Goal: Task Accomplishment & Management: Use online tool/utility

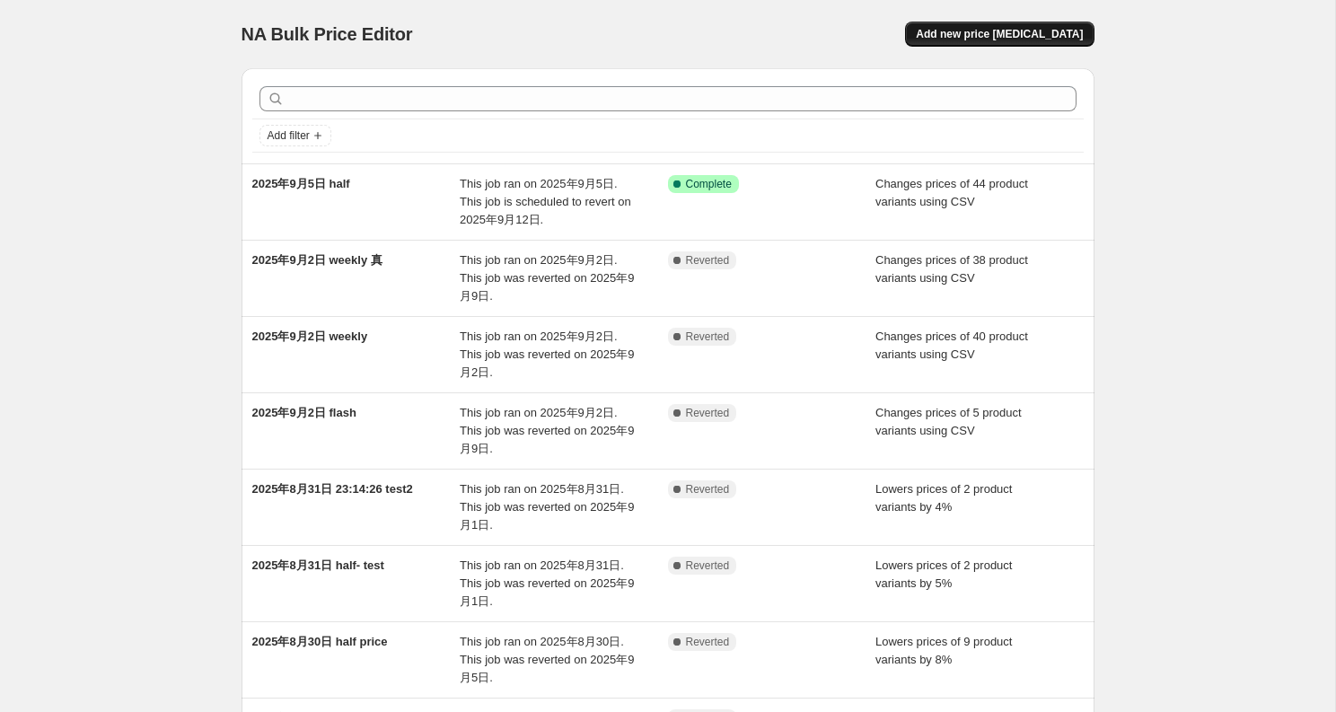
click at [1013, 38] on span "Add new price [MEDICAL_DATA]" at bounding box center [999, 34] width 167 height 14
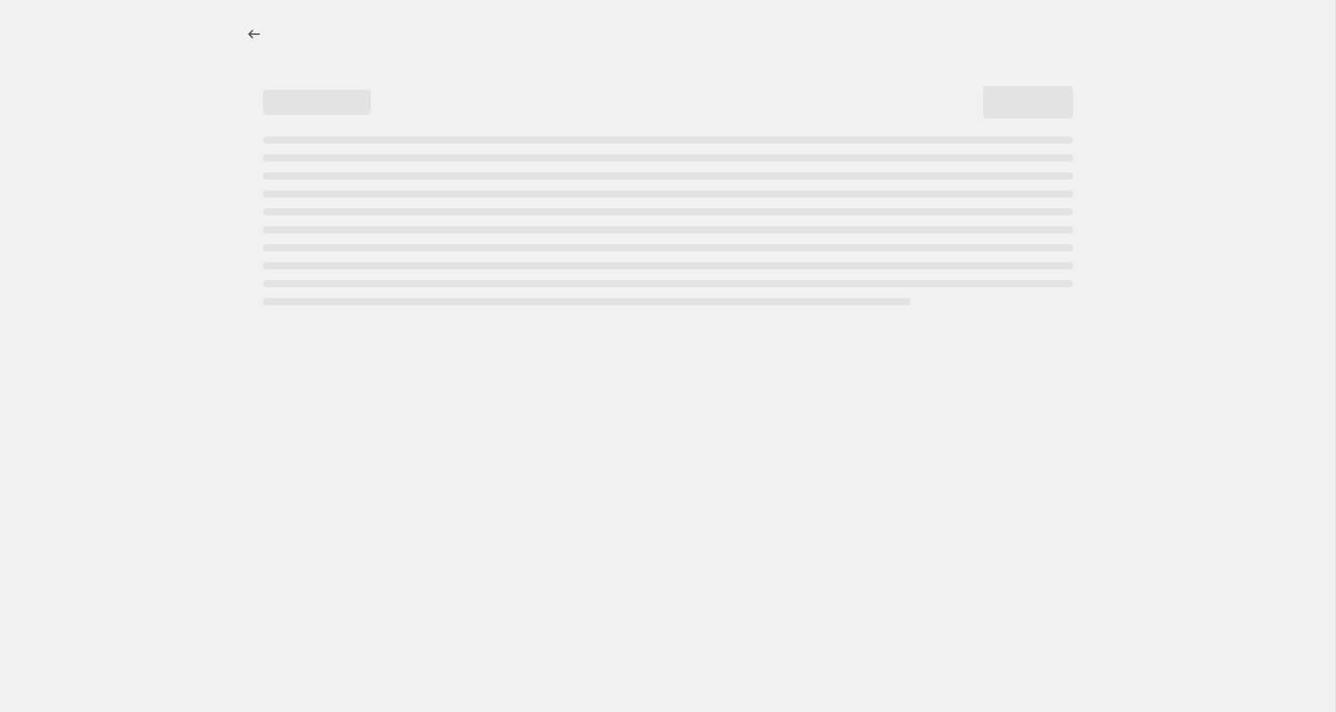
select select "percentage"
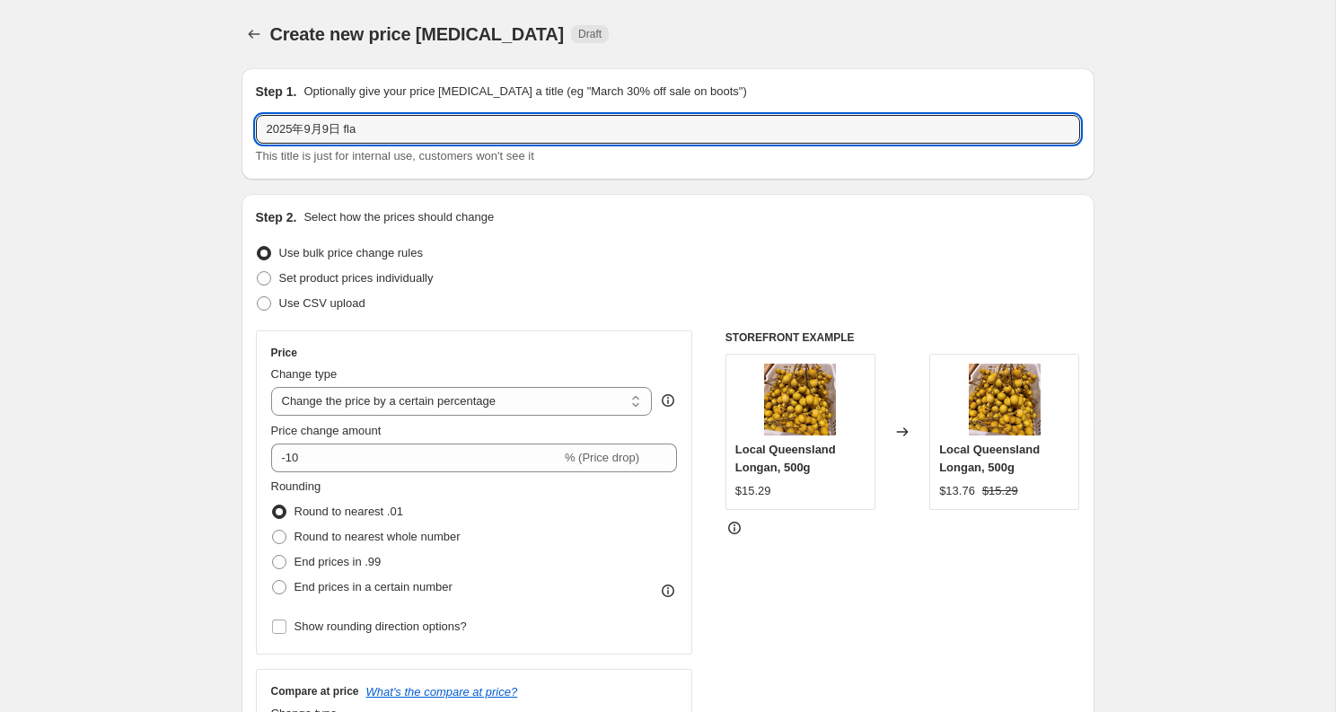
drag, startPoint x: 350, startPoint y: 127, endPoint x: 635, endPoint y: 150, distance: 285.5
click at [635, 150] on div "2025年9月9日 fla This title is just for internal use, customers won't see it" at bounding box center [668, 140] width 824 height 50
type input "2025年9月9日 flash"
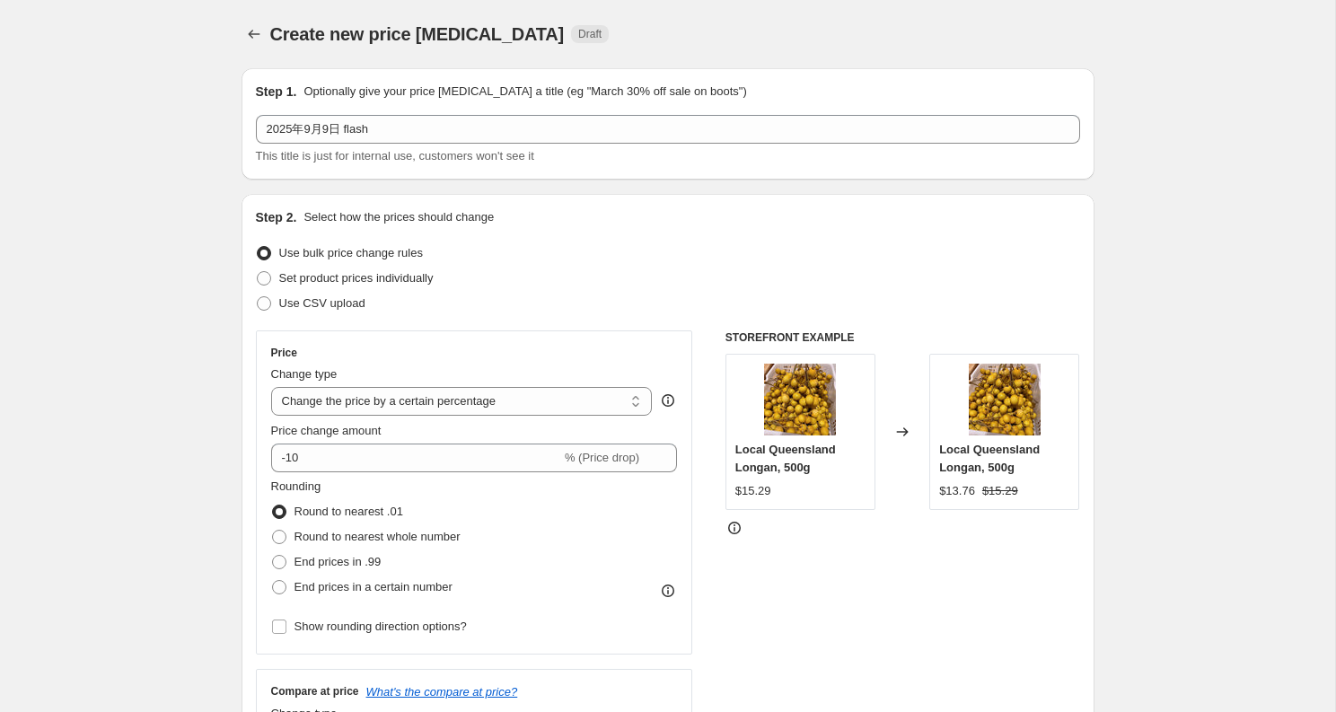
click at [305, 330] on div "Price Change type Change the price to a certain amount Change the price by a ce…" at bounding box center [474, 492] width 437 height 324
click at [309, 315] on label "Use CSV upload" at bounding box center [311, 303] width 110 height 25
click at [258, 297] on input "Use CSV upload" at bounding box center [257, 296] width 1 height 1
radio input "true"
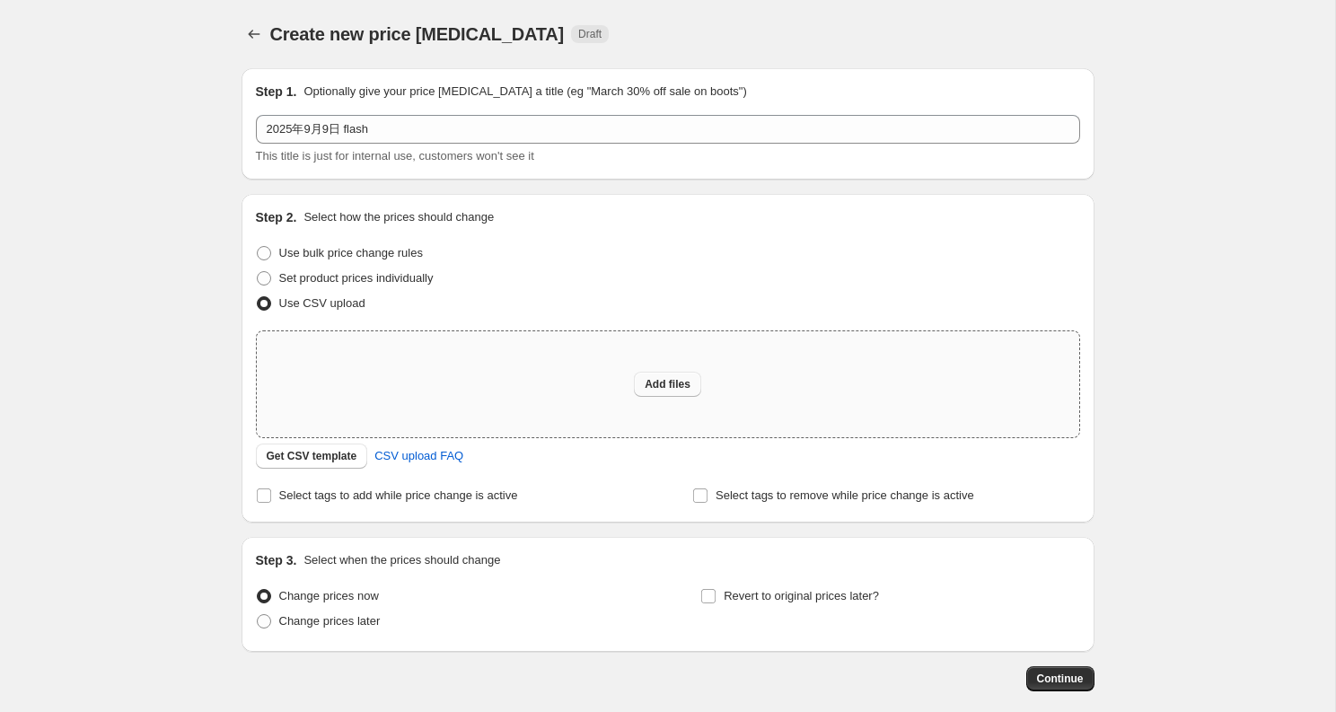
click at [672, 384] on span "Add files" at bounding box center [668, 384] width 46 height 14
type input "C:\fakepath\flash9-9.csv"
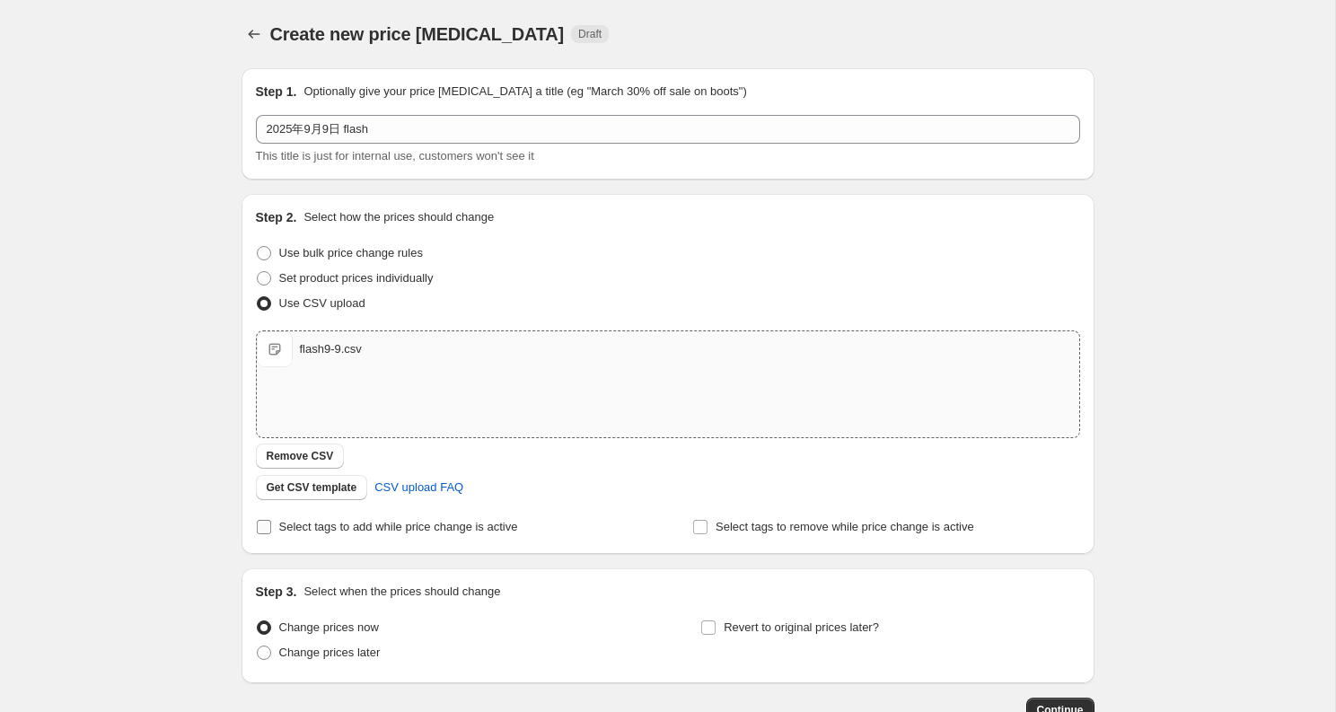
click at [391, 530] on span "Select tags to add while price change is active" at bounding box center [398, 526] width 239 height 13
click at [271, 530] on input "Select tags to add while price change is active" at bounding box center [264, 527] width 14 height 14
checkbox input "true"
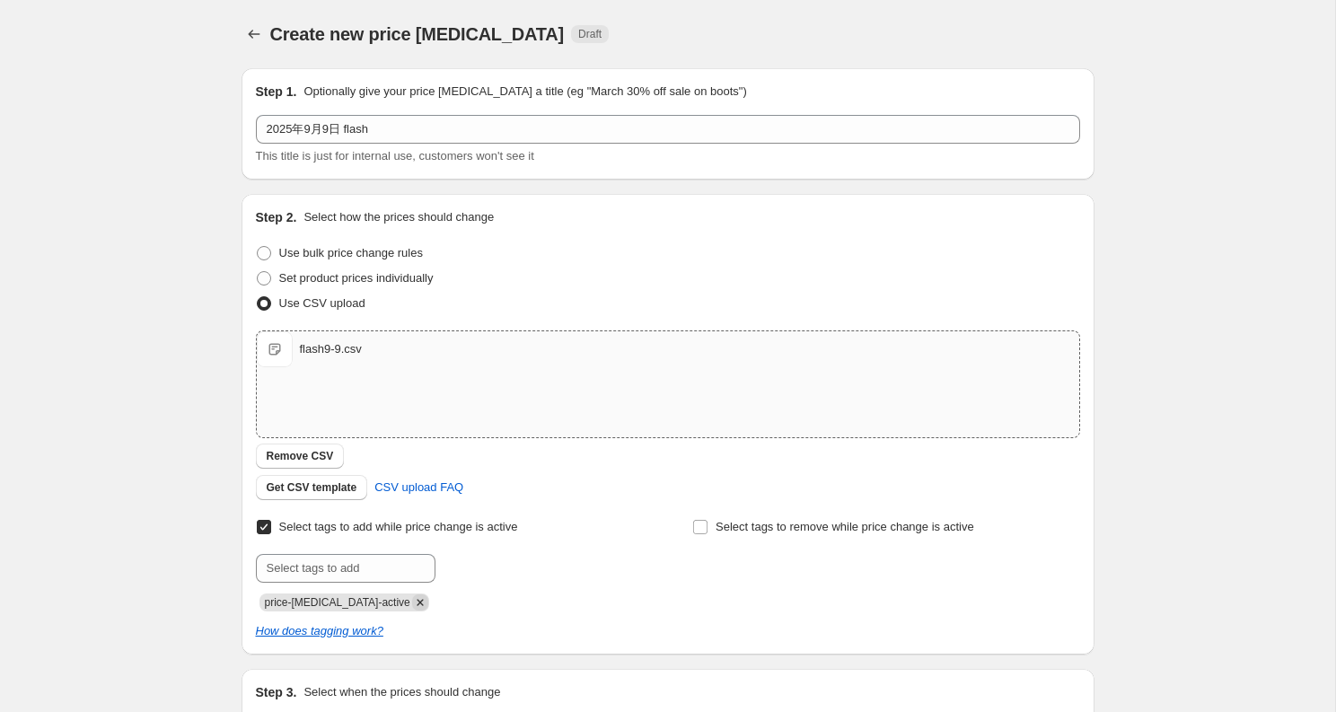
click at [412, 600] on icon "Remove price-change-job-active" at bounding box center [420, 602] width 16 height 16
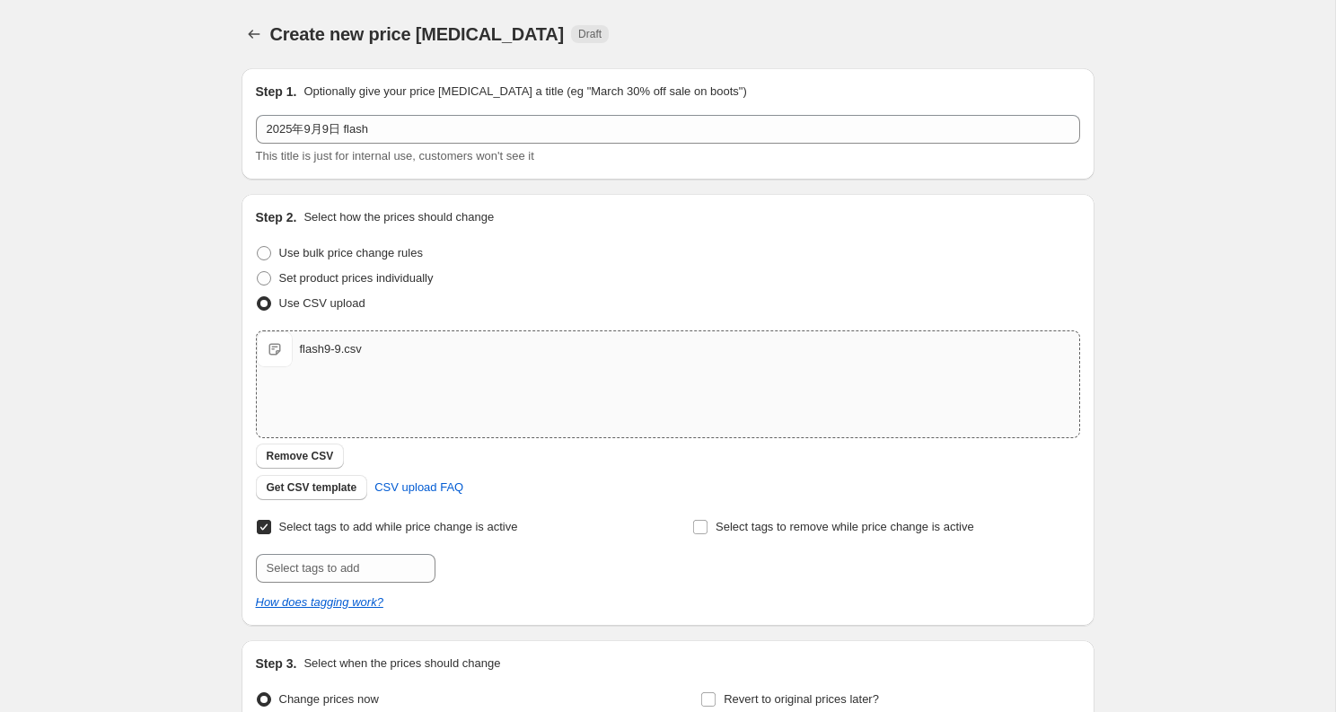
click at [393, 583] on div "Select tags to add while price change is active Submit Select tags to remove wh…" at bounding box center [668, 562] width 824 height 97
click at [370, 572] on input "text" at bounding box center [346, 568] width 180 height 29
type input "flash-sales"
click at [484, 557] on button "Add flash-sales" at bounding box center [490, 566] width 101 height 25
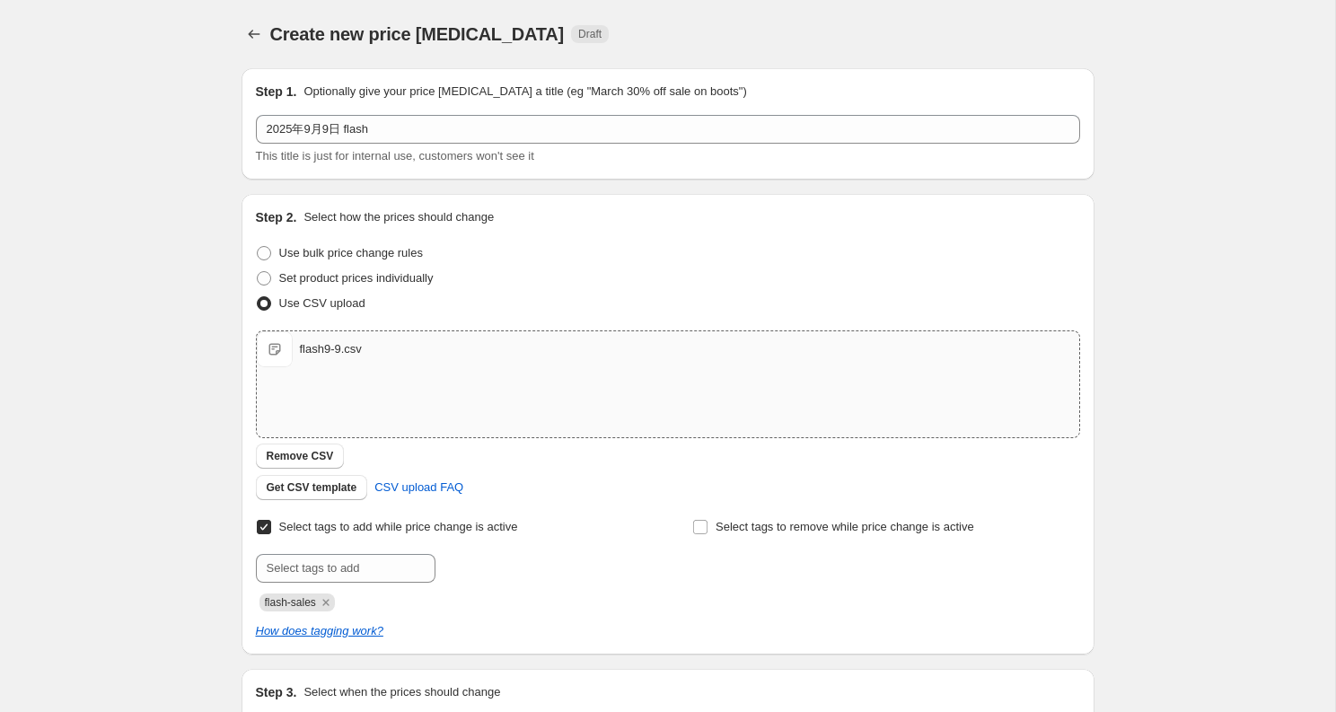
scroll to position [221, 0]
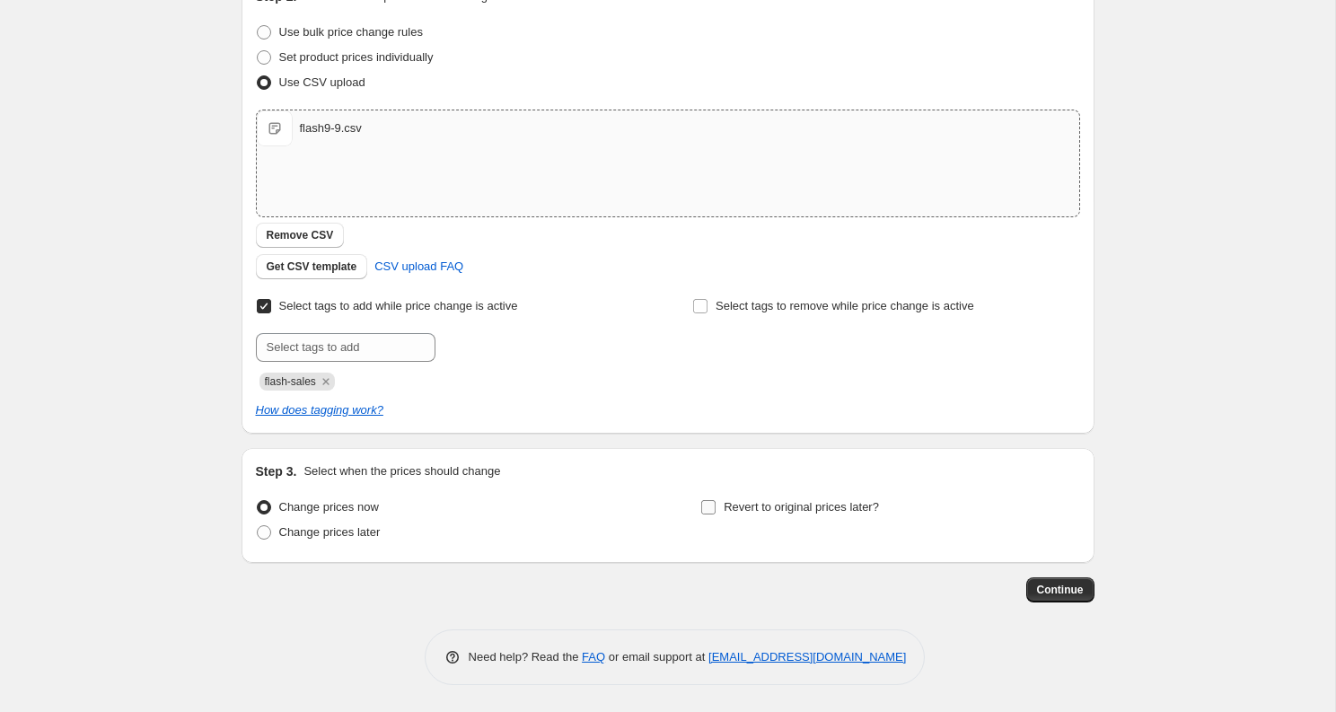
click at [734, 514] on span "Revert to original prices later?" at bounding box center [801, 507] width 155 height 18
click at [715, 514] on input "Revert to original prices later?" at bounding box center [708, 507] width 14 height 14
checkbox input "true"
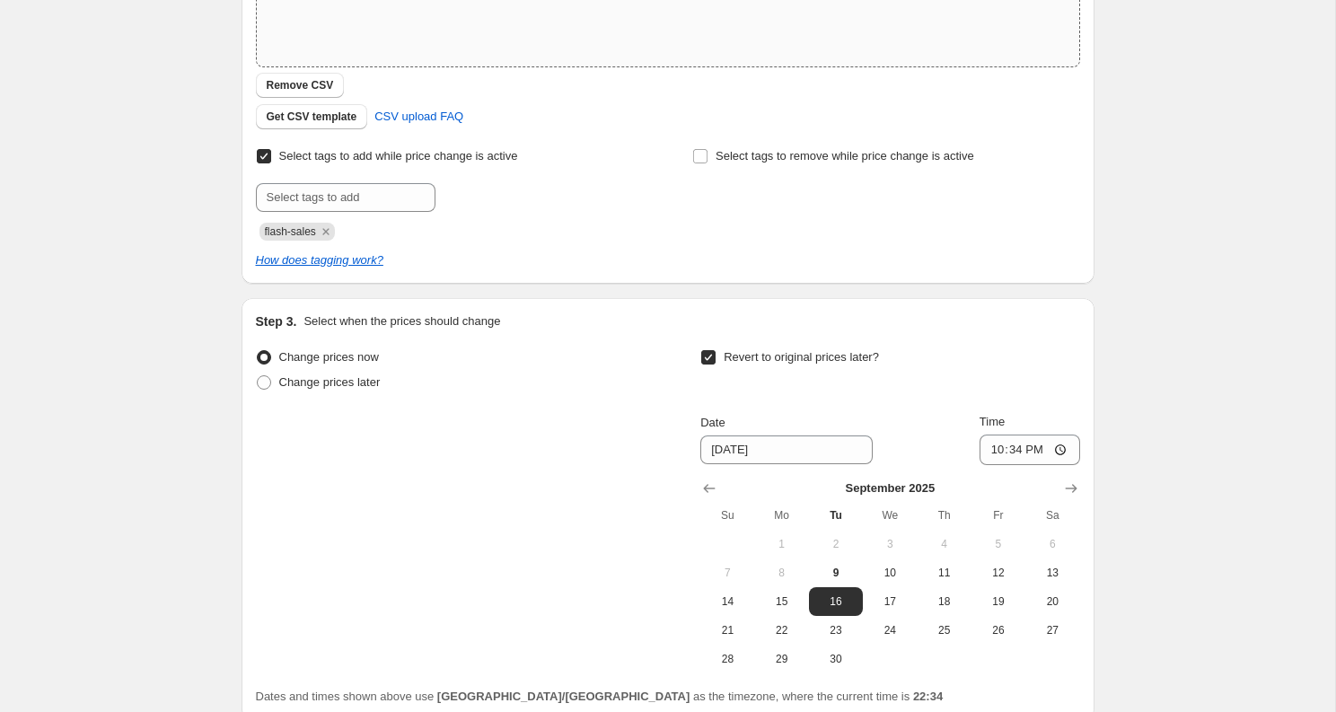
scroll to position [385, 0]
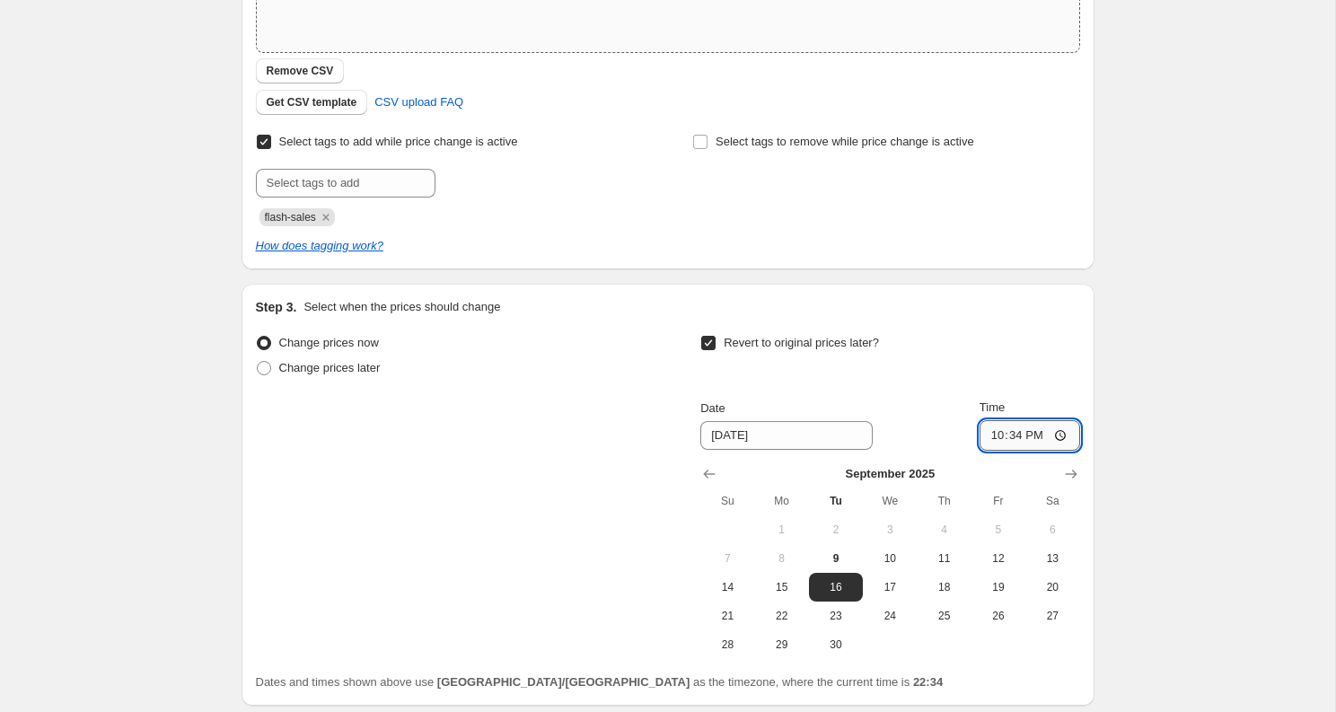
click at [1039, 431] on input "22:34" at bounding box center [1029, 435] width 101 height 31
type input "22:00"
click at [1177, 313] on div "Create new price [MEDICAL_DATA]. This page is ready Create new price [MEDICAL_D…" at bounding box center [667, 235] width 1335 height 1240
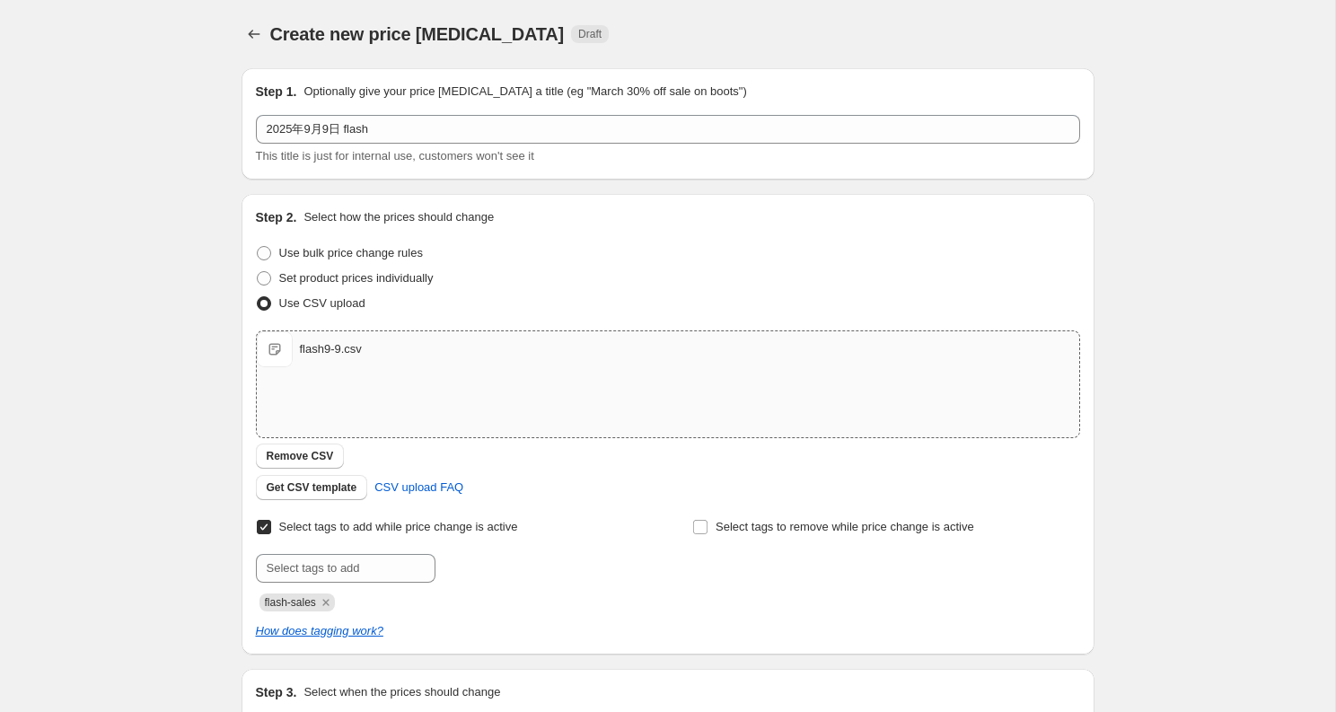
scroll to position [528, 0]
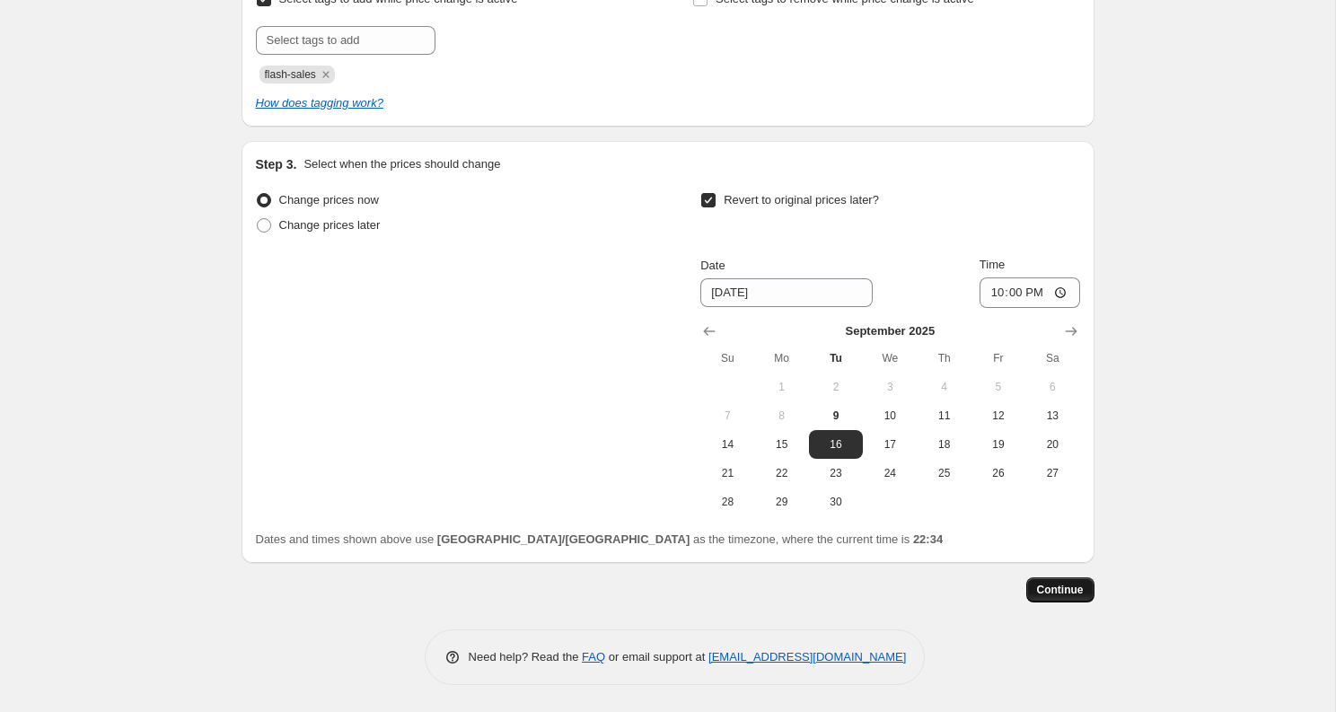
click at [1058, 591] on span "Continue" at bounding box center [1060, 590] width 47 height 14
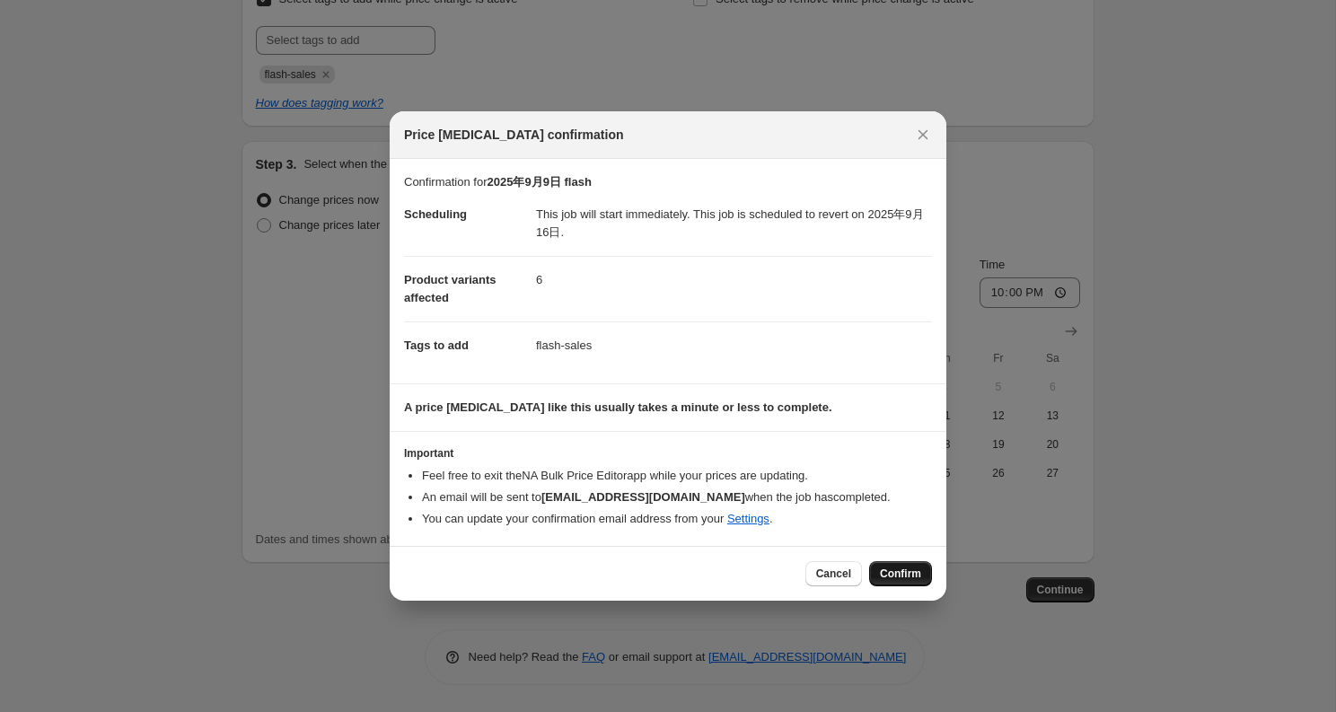
click at [900, 575] on span "Confirm" at bounding box center [900, 573] width 41 height 14
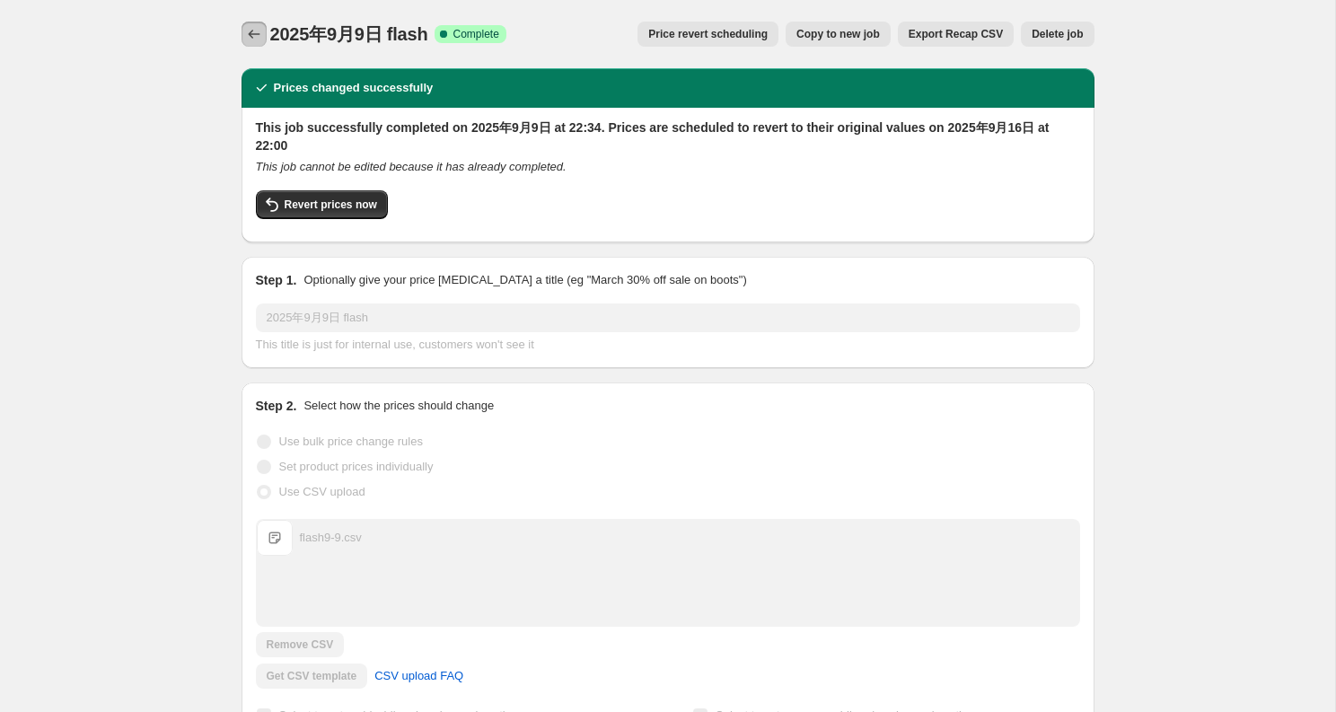
click at [250, 34] on icon "Price change jobs" at bounding box center [254, 34] width 12 height 9
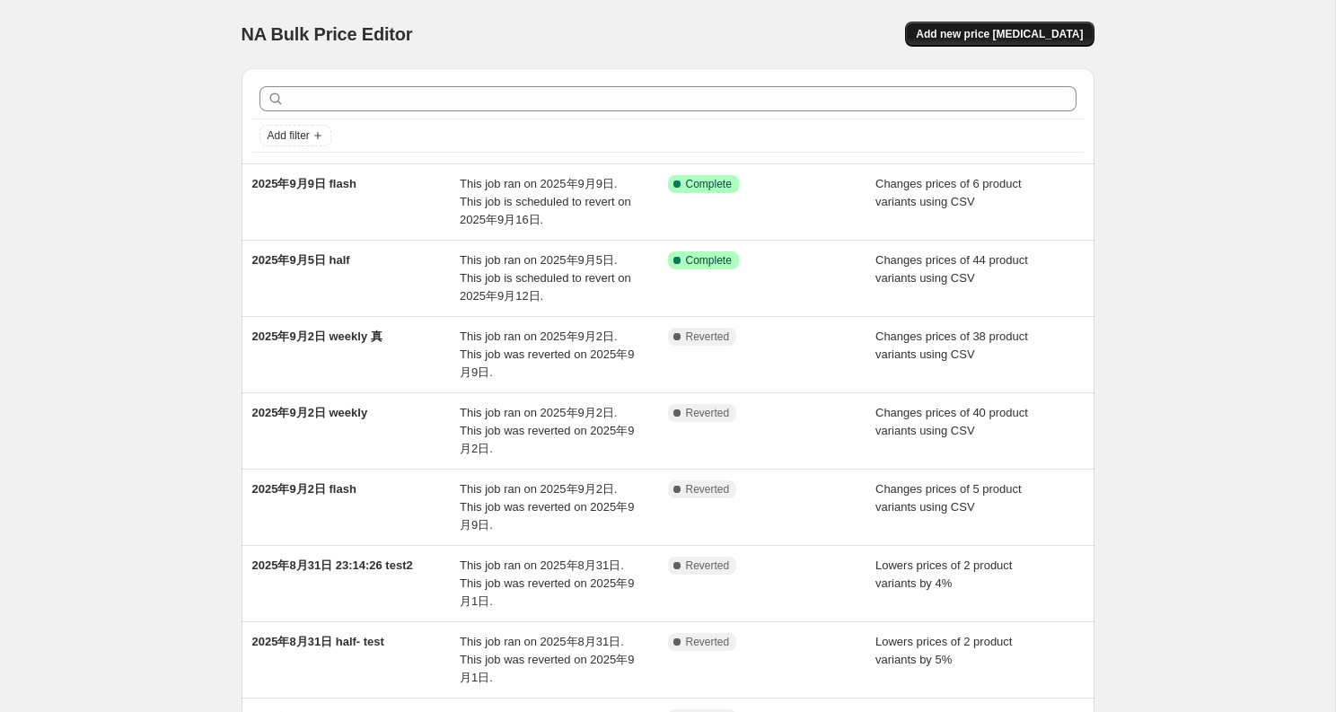
click at [1019, 30] on span "Add new price [MEDICAL_DATA]" at bounding box center [999, 34] width 167 height 14
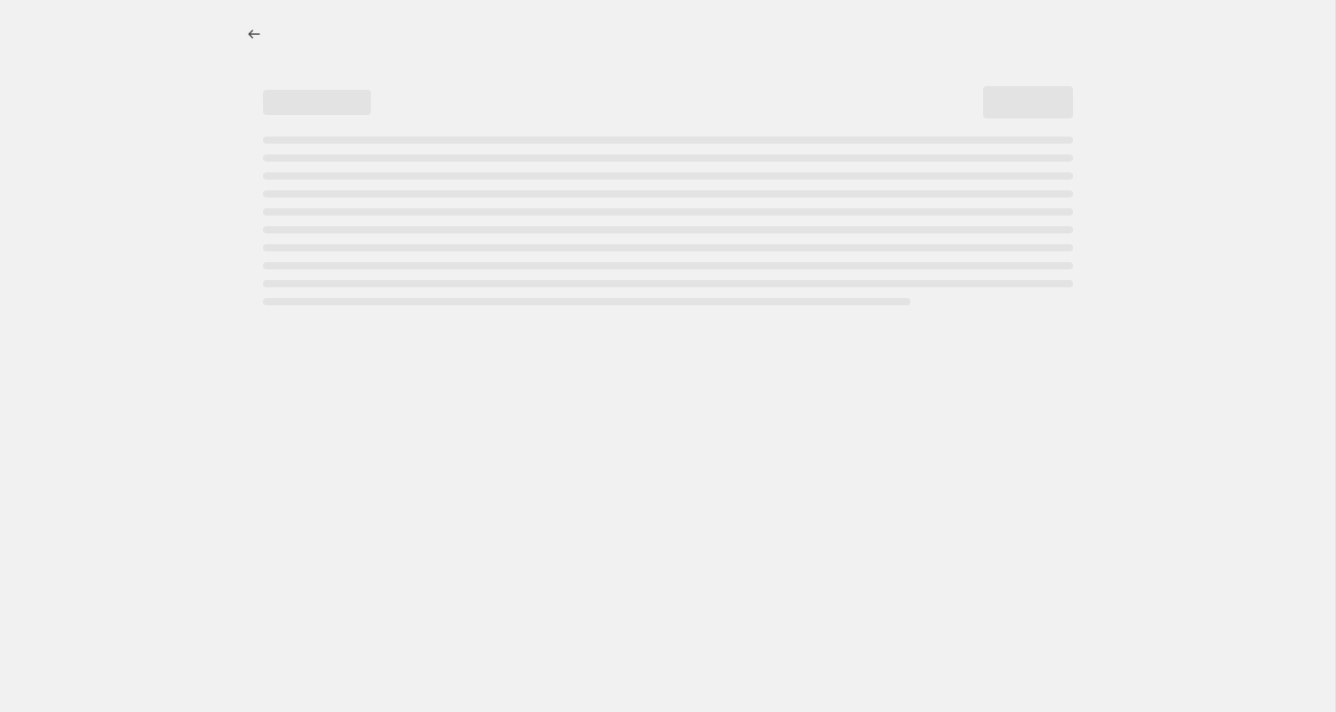
select select "percentage"
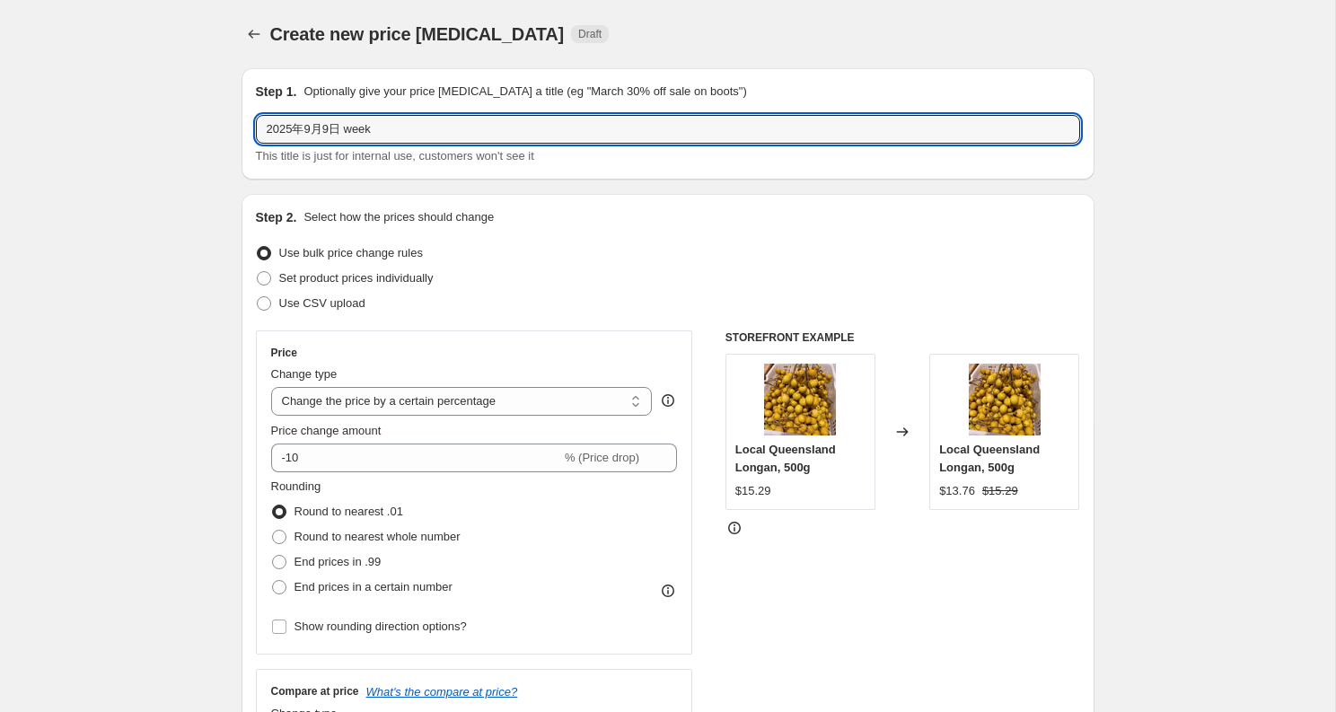
drag, startPoint x: 347, startPoint y: 127, endPoint x: 671, endPoint y: 144, distance: 324.5
click at [671, 144] on div "2025年9月9日 week This title is just for internal use, customers won't see it" at bounding box center [668, 140] width 824 height 50
type input "2025年9月9日 weekly"
click at [348, 306] on span "Use CSV upload" at bounding box center [322, 302] width 86 height 13
click at [258, 297] on input "Use CSV upload" at bounding box center [257, 296] width 1 height 1
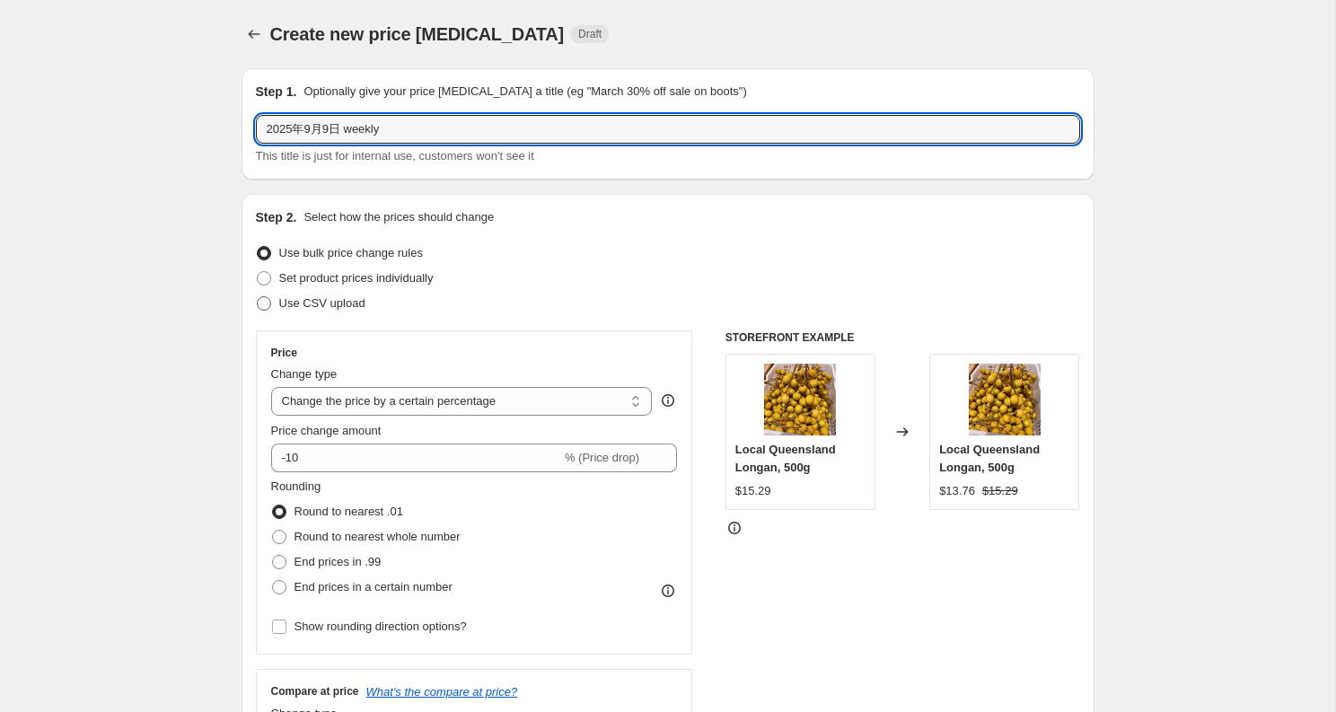
radio input "true"
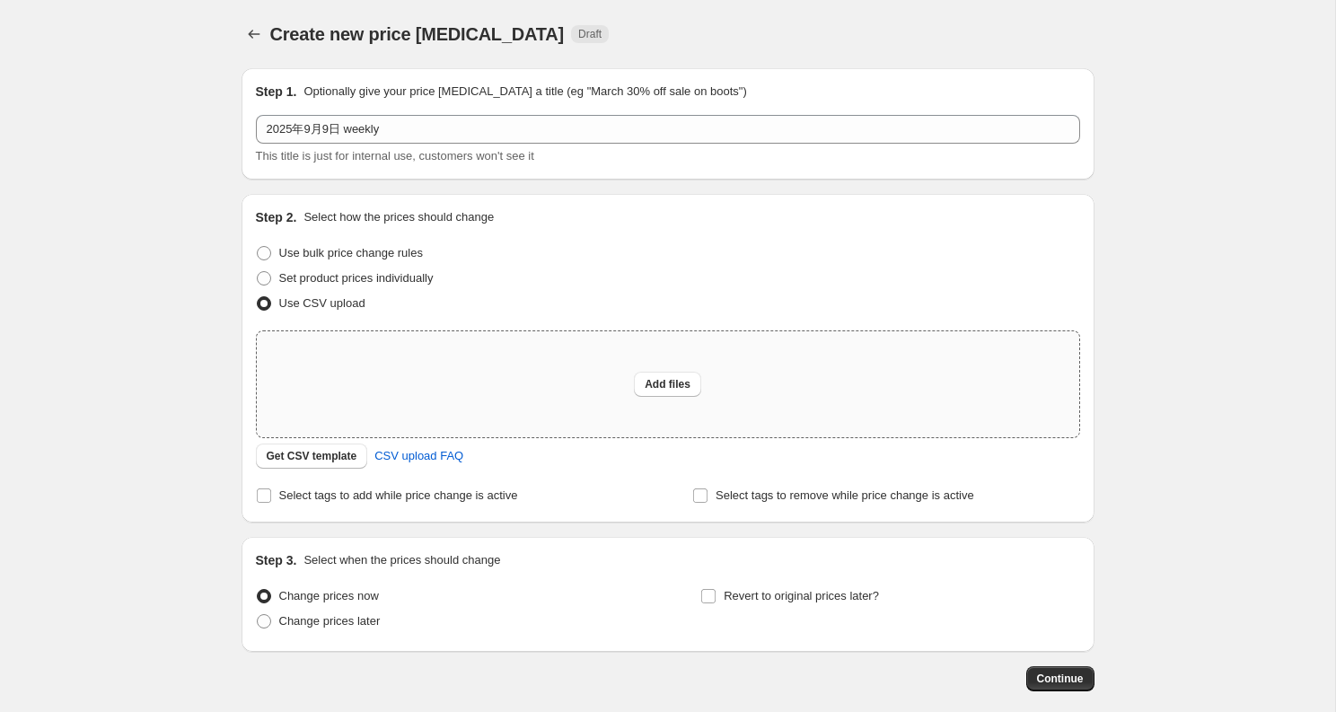
click at [682, 370] on div "Add files" at bounding box center [668, 384] width 822 height 106
type input "C:\fakepath\weekly9-9.csv"
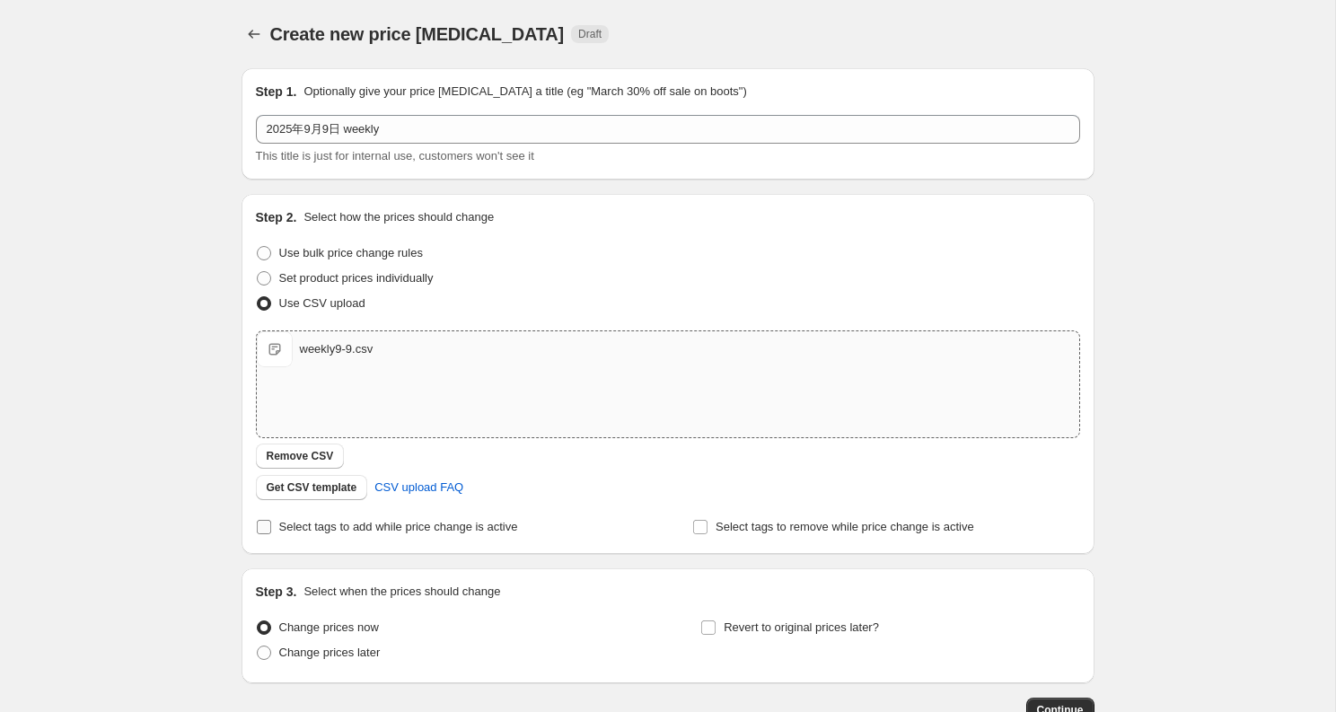
click at [440, 522] on span "Select tags to add while price change is active" at bounding box center [398, 526] width 239 height 13
click at [271, 522] on input "Select tags to add while price change is active" at bounding box center [264, 527] width 14 height 14
checkbox input "true"
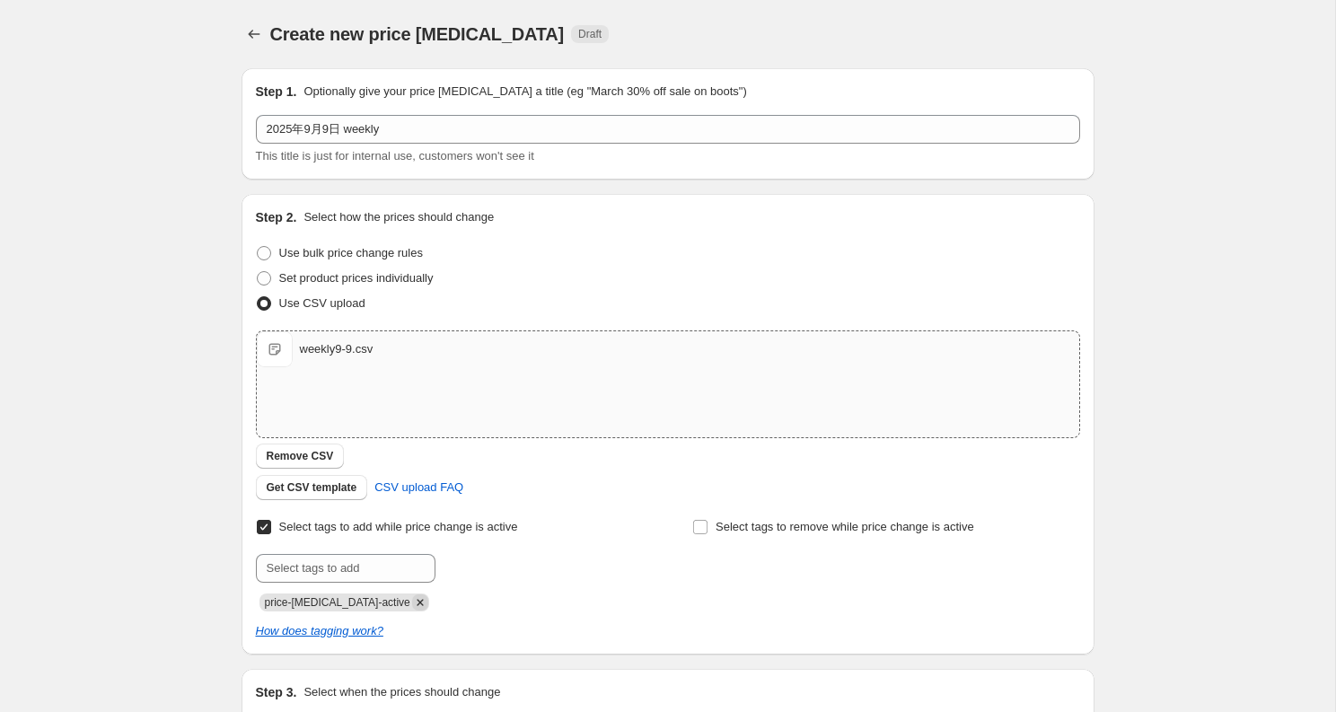
click at [412, 599] on icon "Remove price-change-job-active" at bounding box center [420, 602] width 16 height 16
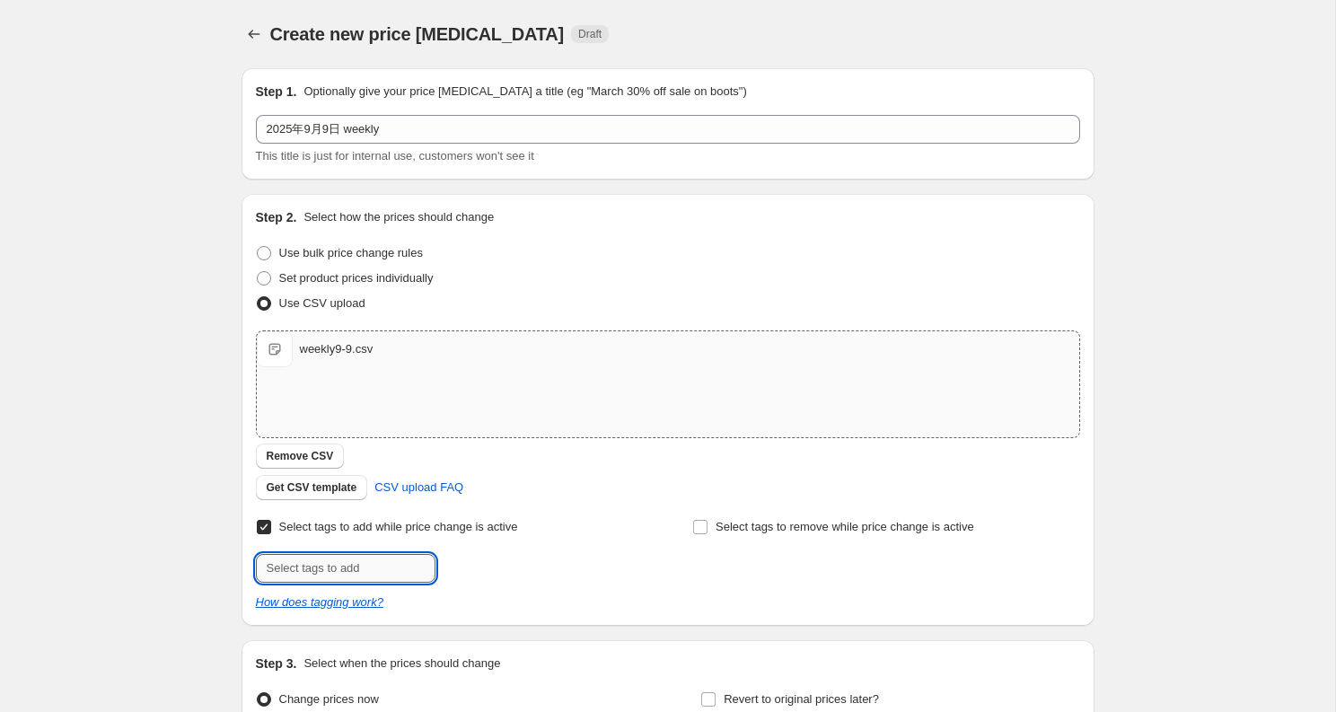
click at [379, 559] on input "text" at bounding box center [346, 568] width 180 height 29
type input "weekly-special"
click at [256, 194] on button "Submit" at bounding box center [281, 203] width 51 height 19
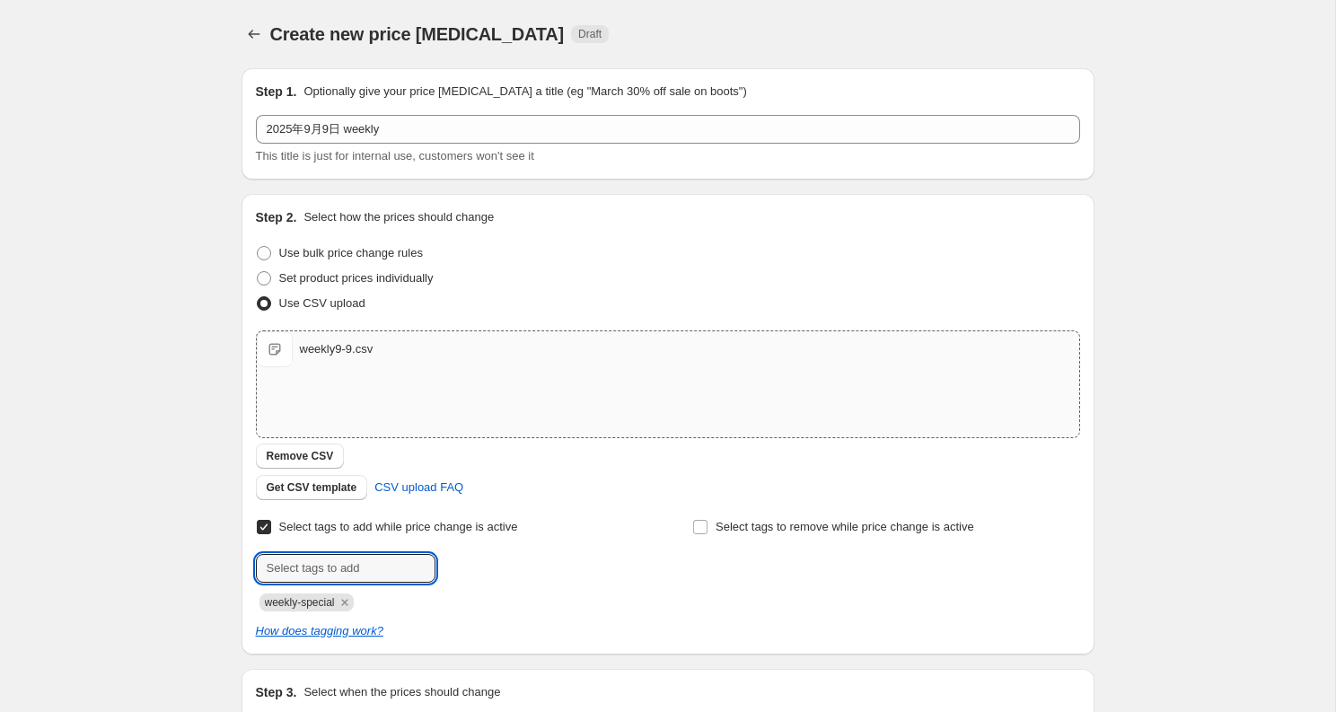
click at [597, 590] on div "weekly-special" at bounding box center [449, 601] width 387 height 22
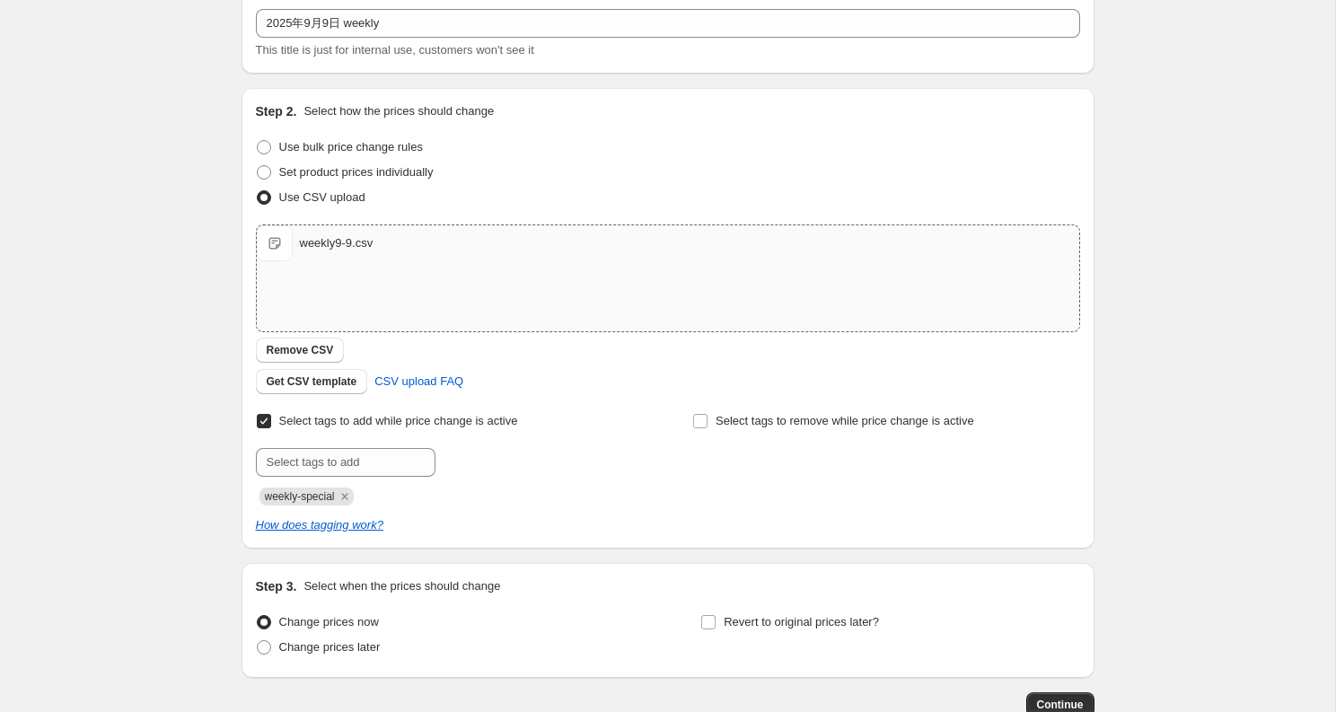
scroll to position [221, 0]
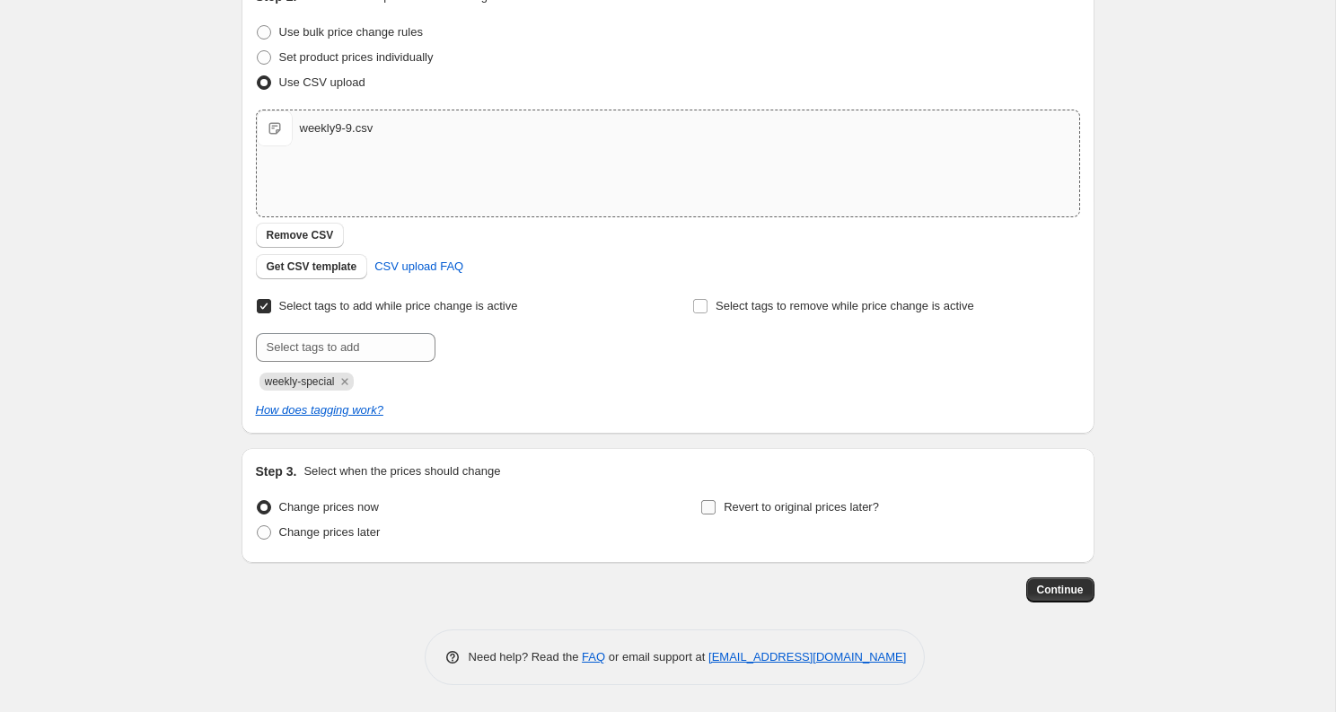
click at [752, 508] on span "Revert to original prices later?" at bounding box center [801, 506] width 155 height 13
click at [715, 508] on input "Revert to original prices later?" at bounding box center [708, 507] width 14 height 14
checkbox input "true"
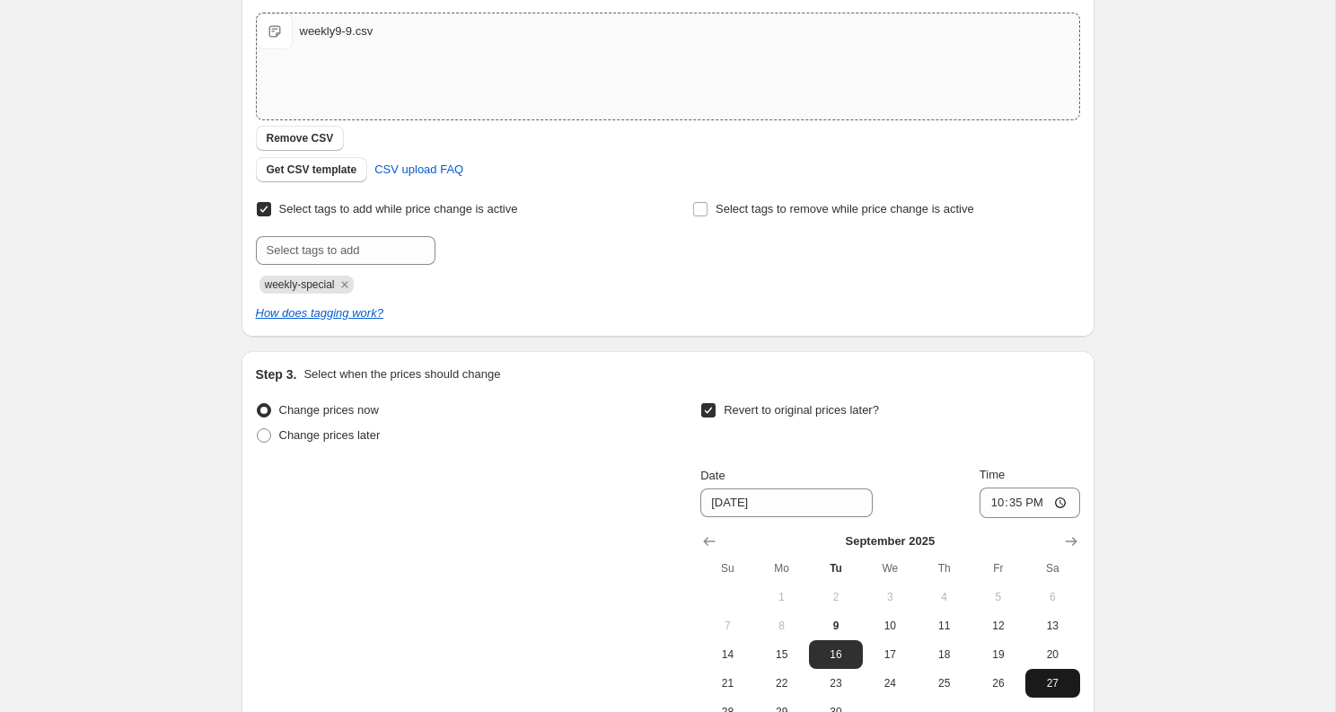
scroll to position [528, 0]
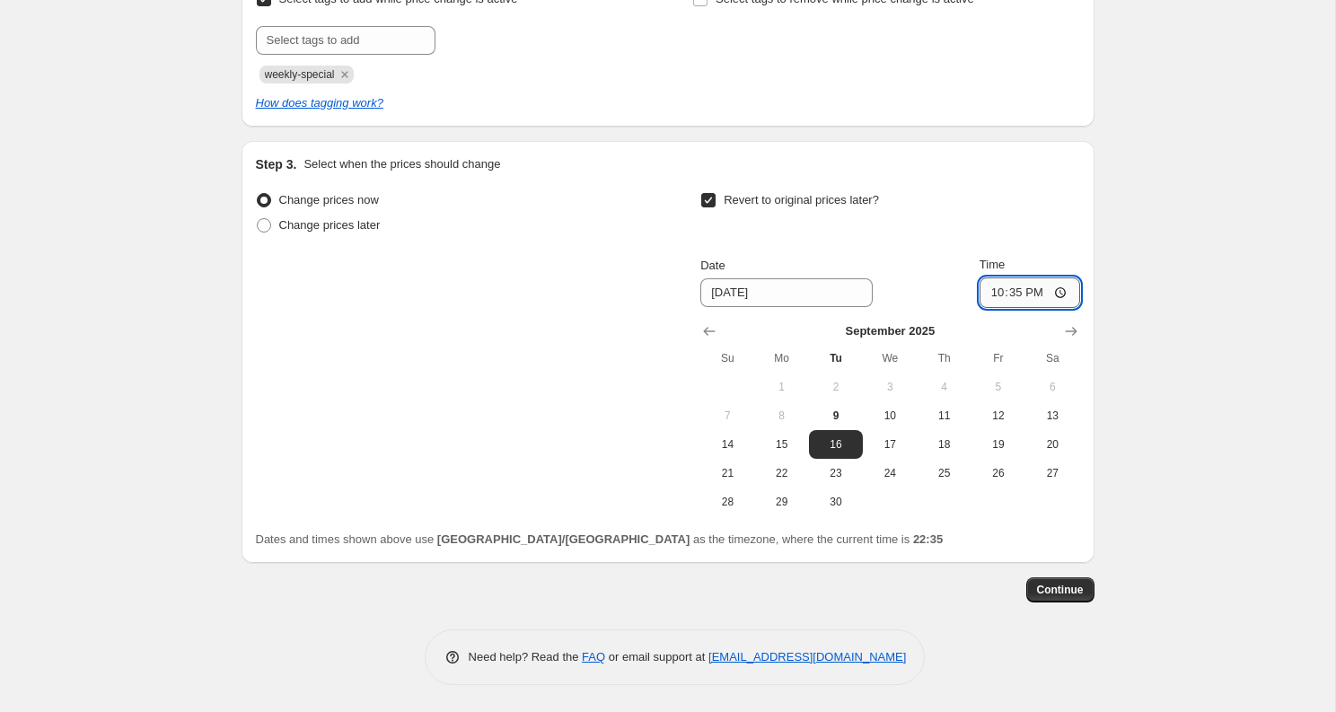
click at [1037, 292] on input "22:35" at bounding box center [1029, 292] width 101 height 31
type input "22:00"
click at [1245, 232] on div "Create new price [MEDICAL_DATA]. This page is ready Create new price [MEDICAL_D…" at bounding box center [667, 92] width 1335 height 1240
click at [1049, 595] on span "Continue" at bounding box center [1060, 590] width 47 height 14
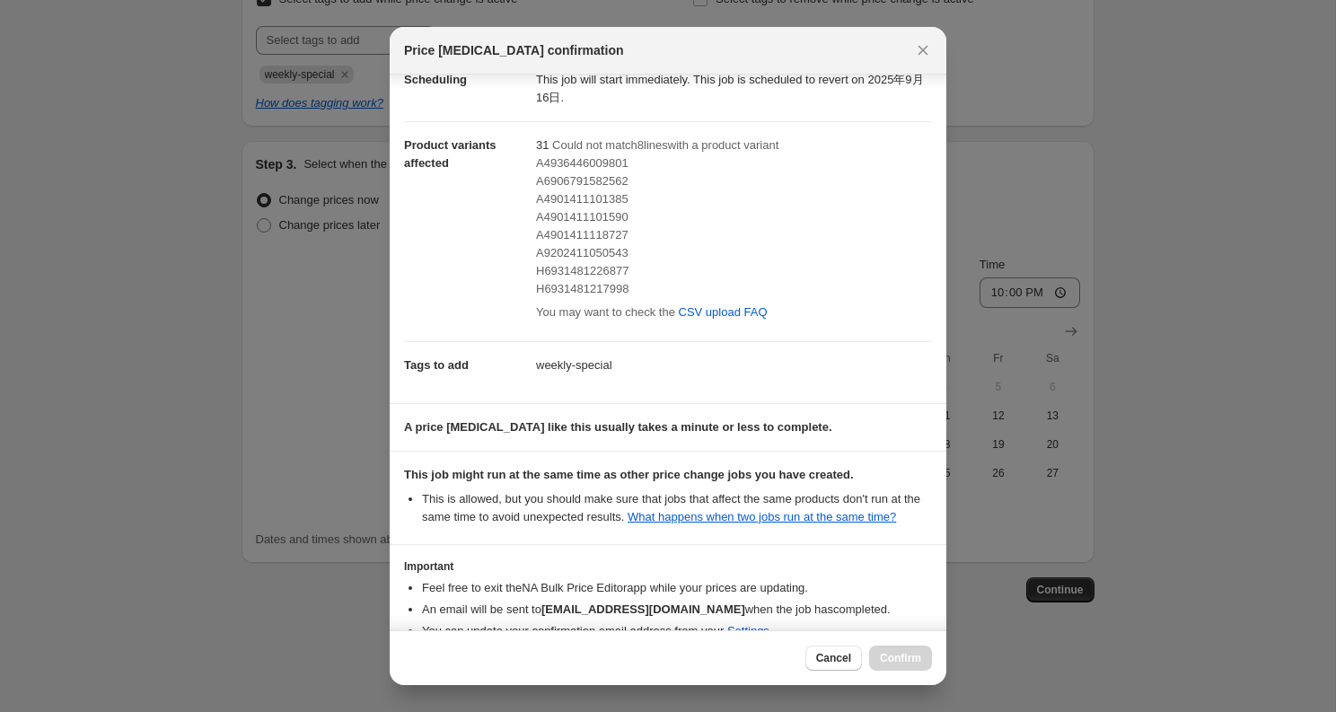
scroll to position [169, 0]
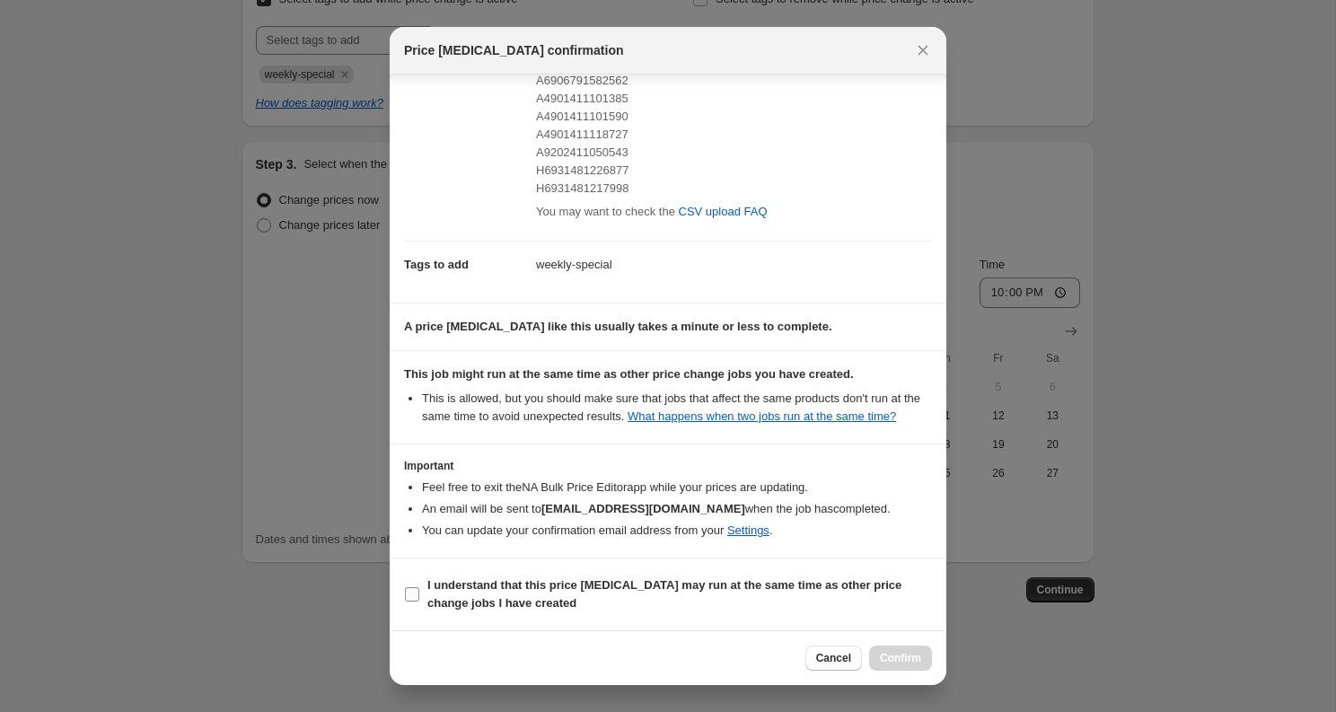
click at [724, 610] on span "I understand that this price [MEDICAL_DATA] may run at the same time as other p…" at bounding box center [679, 594] width 505 height 36
click at [419, 601] on input "I understand that this price [MEDICAL_DATA] may run at the same time as other p…" at bounding box center [412, 594] width 14 height 14
checkbox input "true"
click at [918, 665] on button "Confirm" at bounding box center [900, 657] width 63 height 25
